Goal: Information Seeking & Learning: Learn about a topic

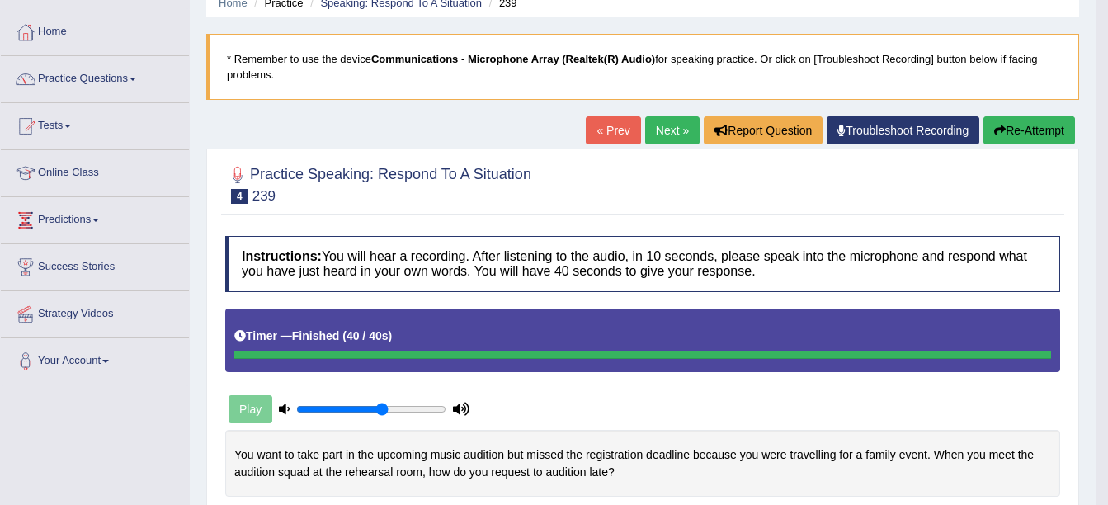
scroll to position [71, 0]
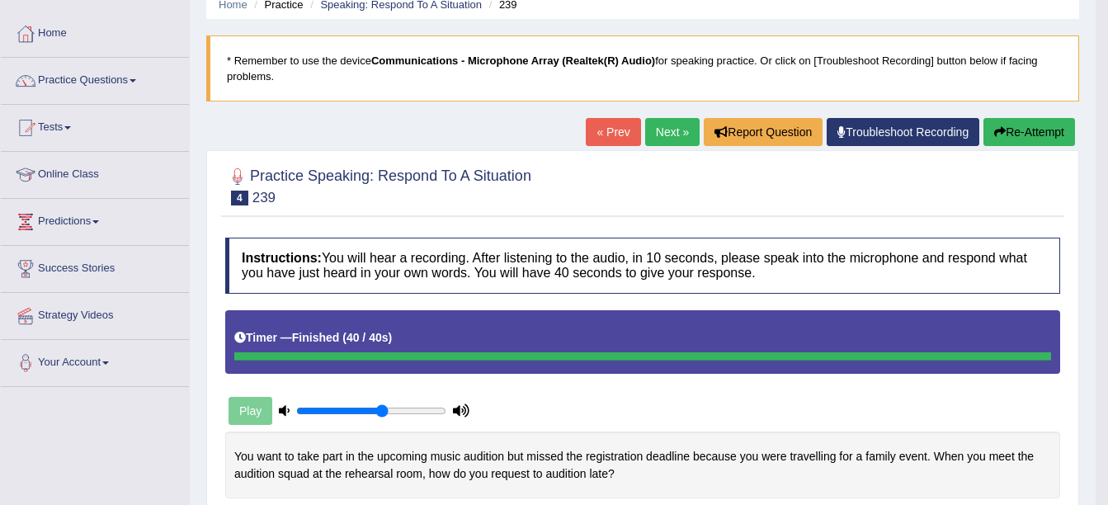
click at [669, 128] on link "Next »" at bounding box center [672, 132] width 54 height 28
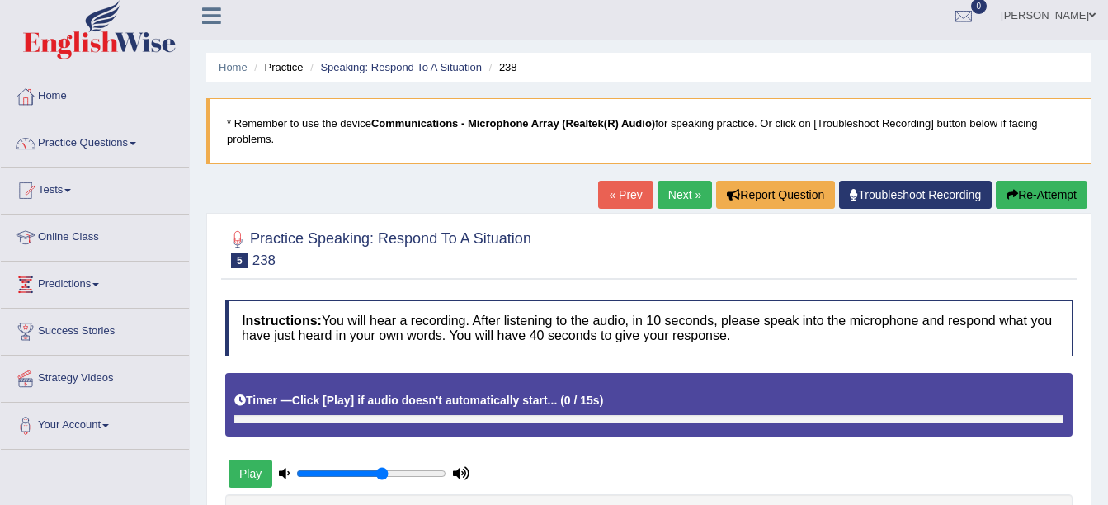
scroll to position [290, 0]
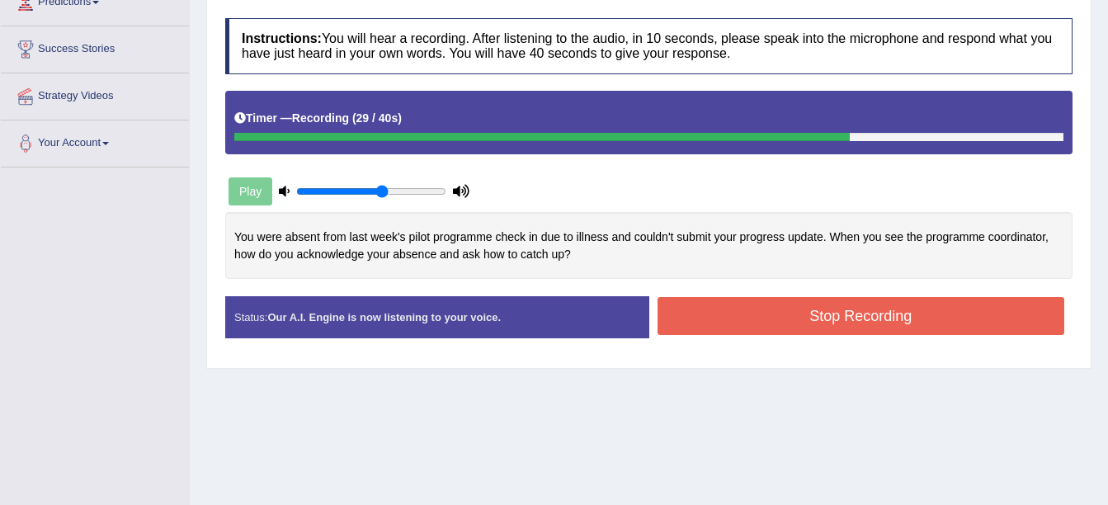
click at [707, 322] on button "Stop Recording" at bounding box center [860, 316] width 407 height 38
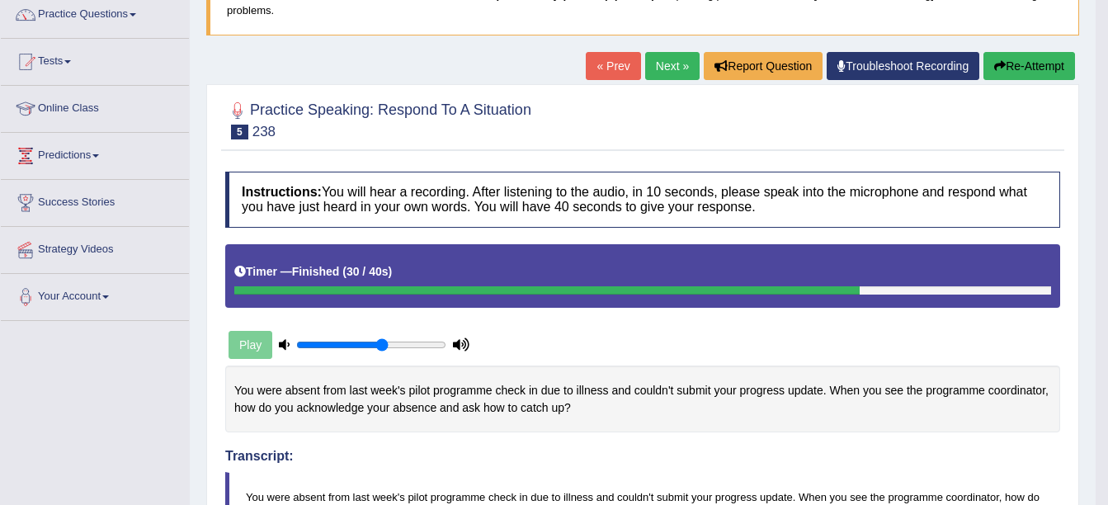
scroll to position [122, 0]
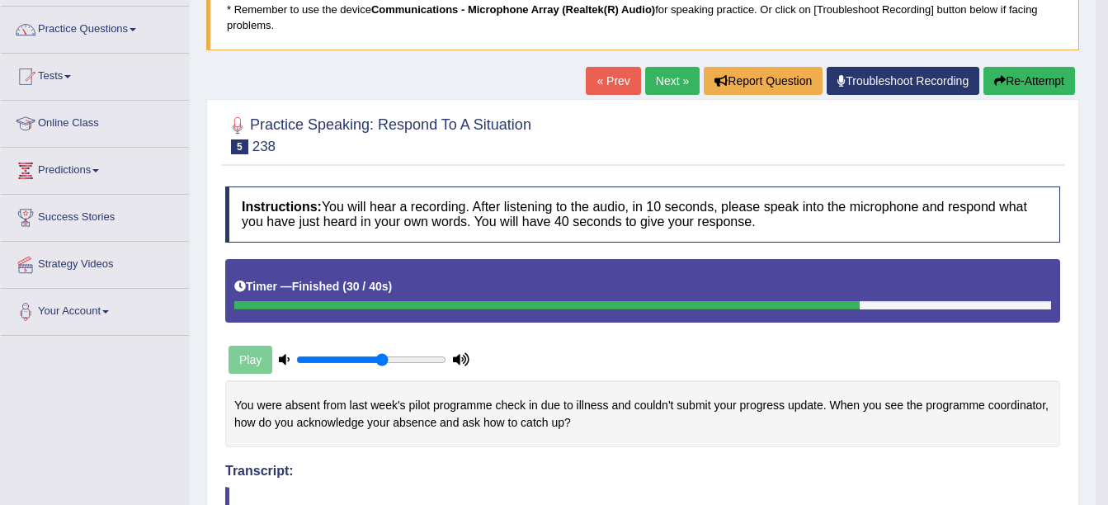
click at [1018, 83] on button "Re-Attempt" at bounding box center [1029, 81] width 92 height 28
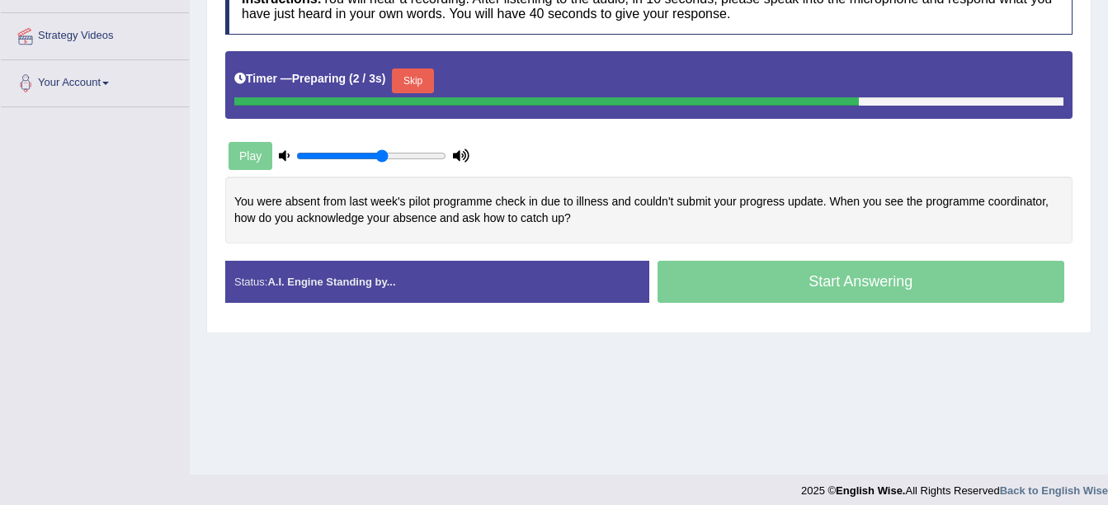
click at [429, 82] on button "Skip" at bounding box center [412, 80] width 41 height 25
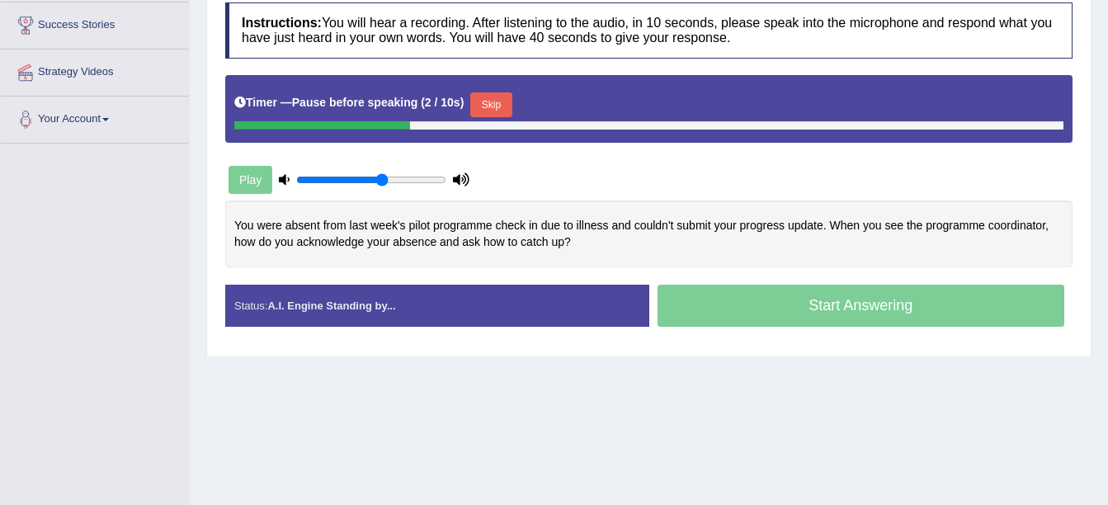
scroll to position [315, 0]
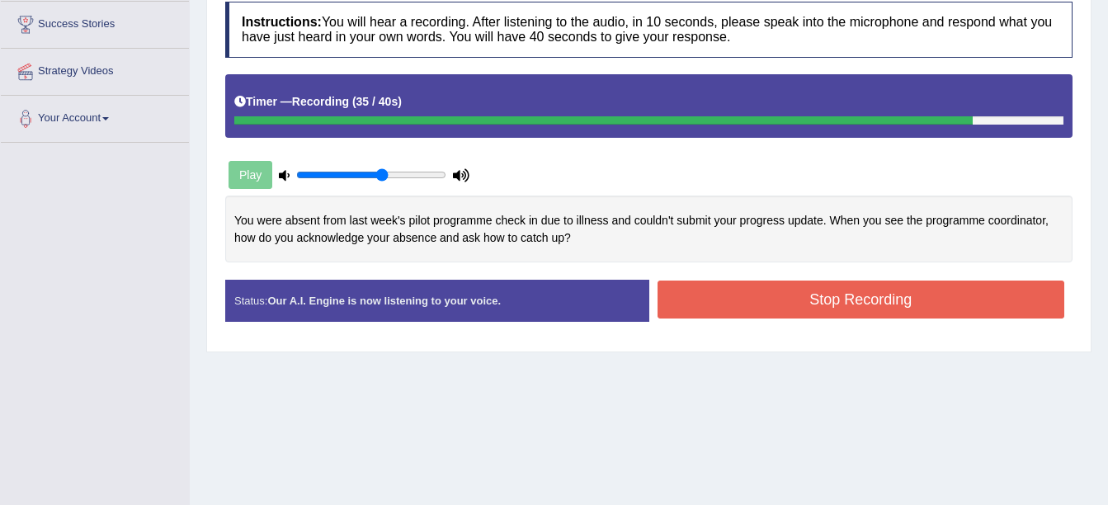
click at [794, 303] on button "Stop Recording" at bounding box center [860, 299] width 407 height 38
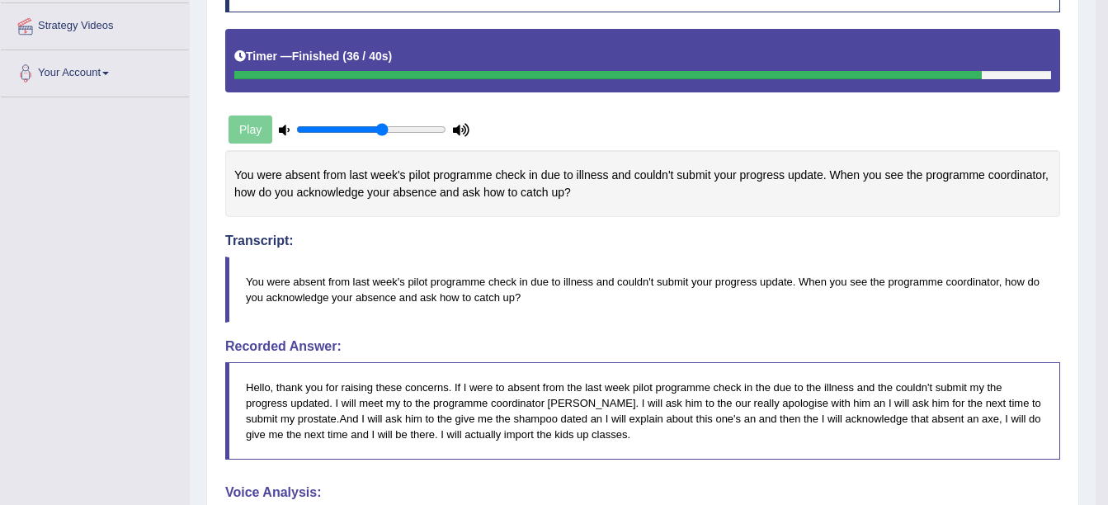
scroll to position [361, 0]
